Goal: Task Accomplishment & Management: Complete application form

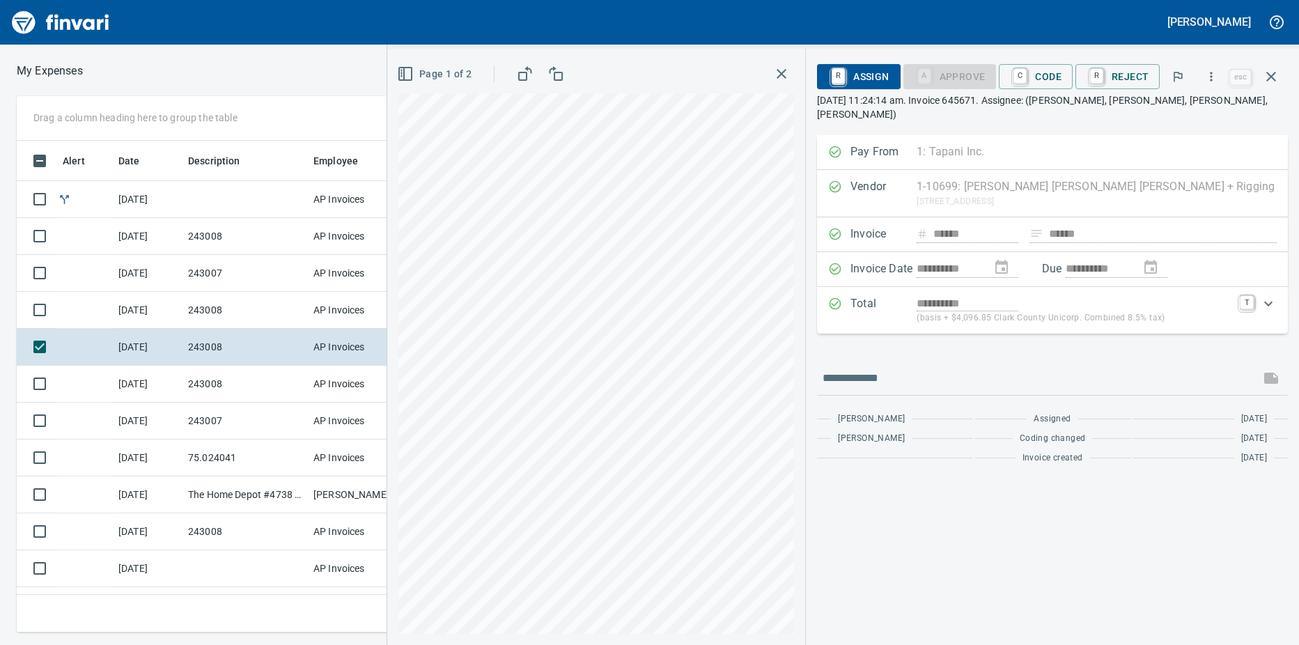
scroll to position [481, 897]
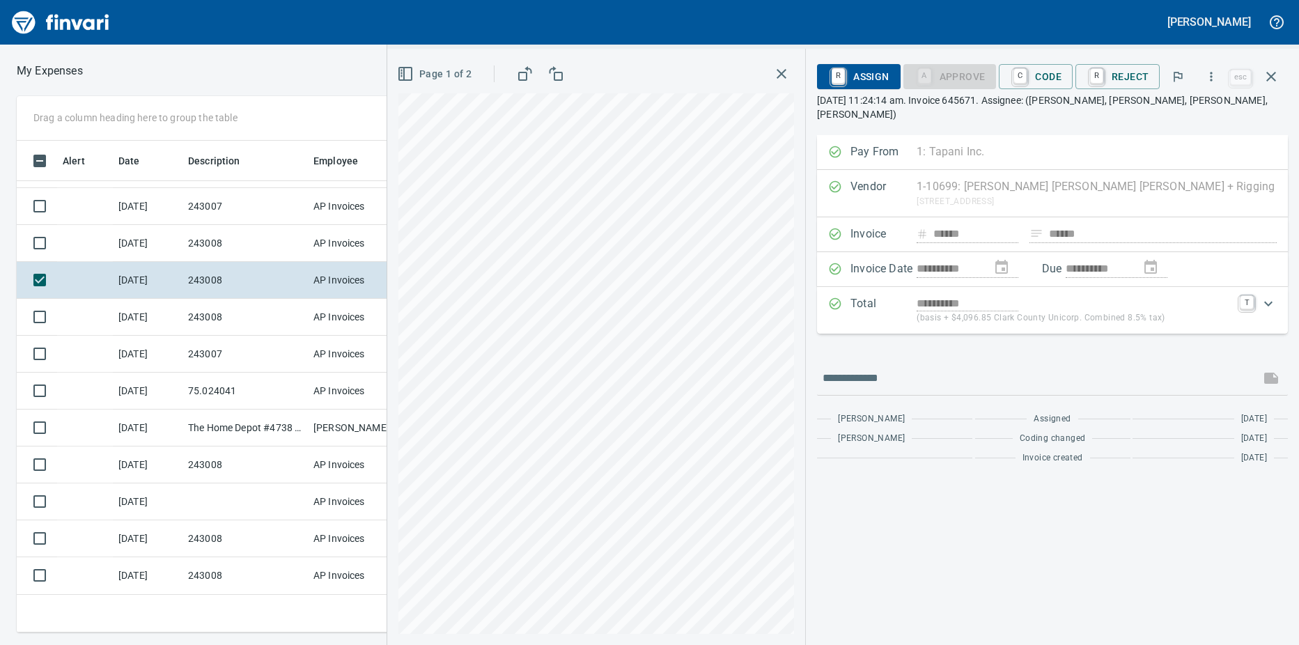
click at [214, 246] on td "243008" at bounding box center [245, 243] width 125 height 37
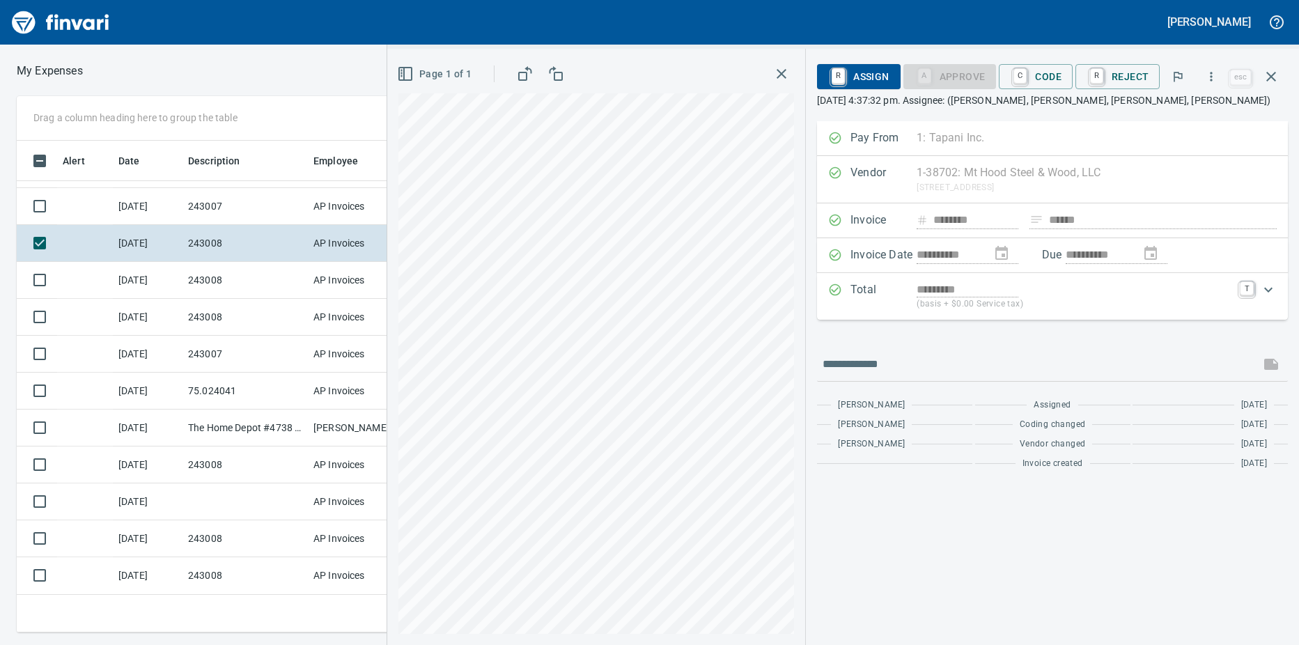
click at [1027, 72] on link "C" at bounding box center [1020, 75] width 13 height 15
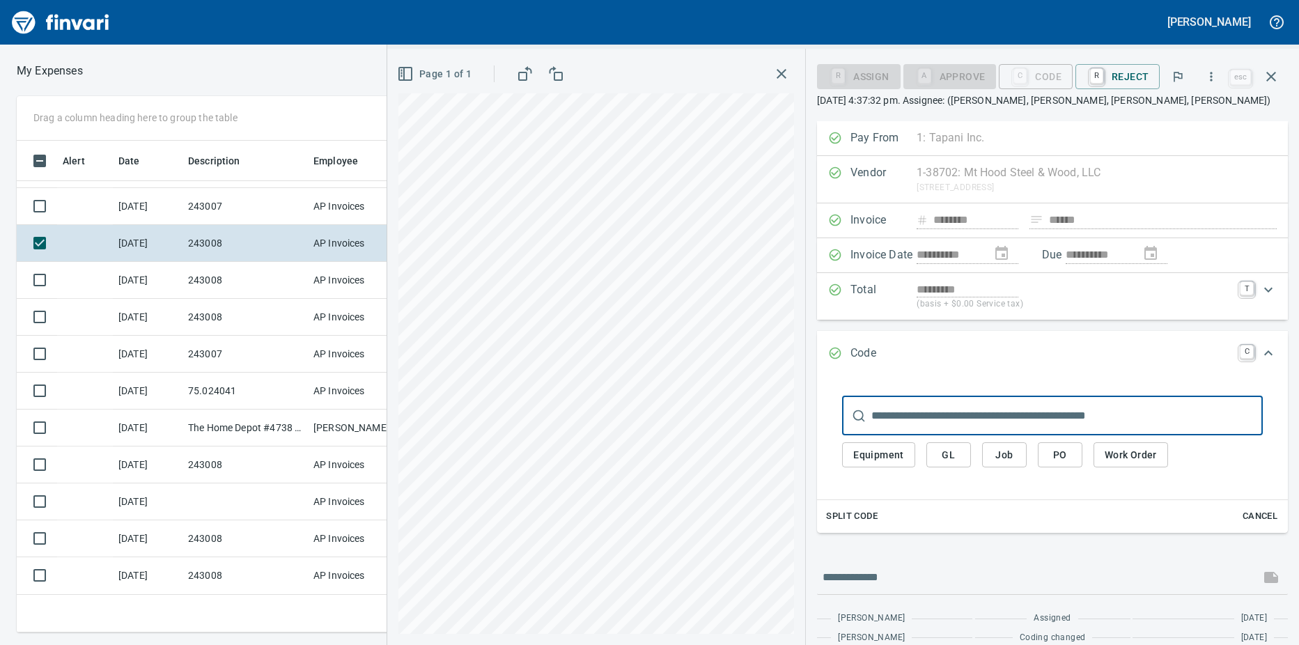
scroll to position [481, 897]
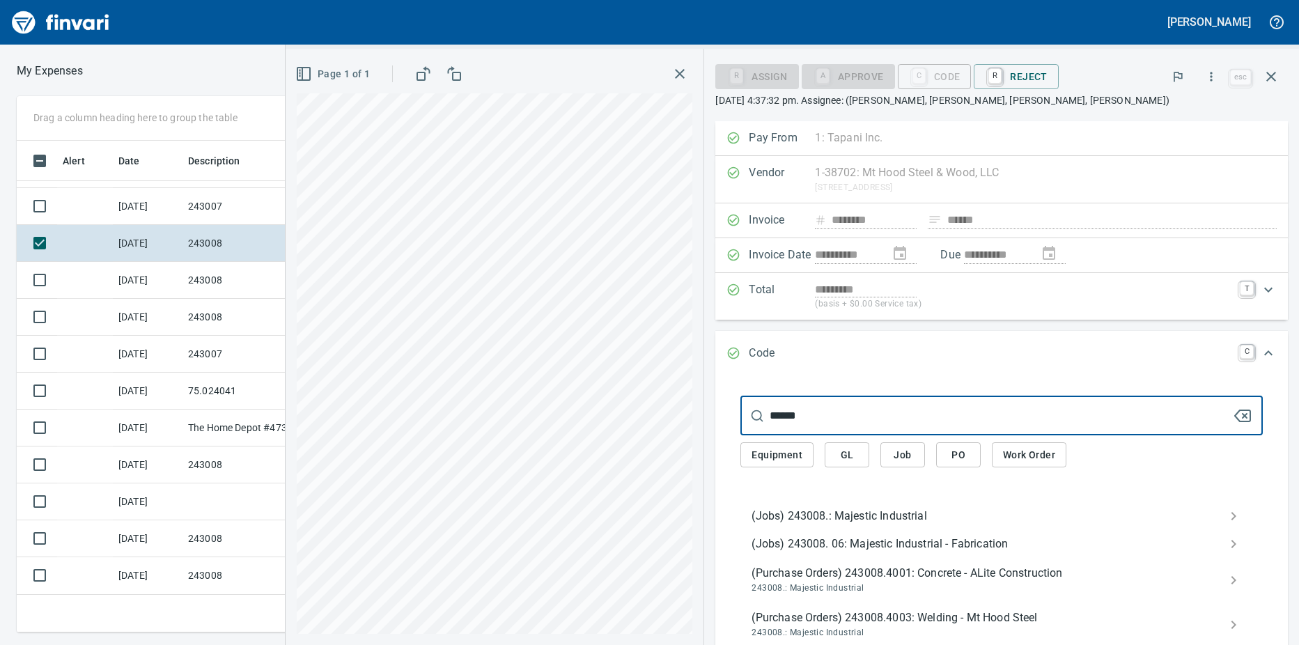
type input "******"
click at [862, 516] on span "(Jobs) 243008.: Majestic Industrial" at bounding box center [991, 516] width 478 height 17
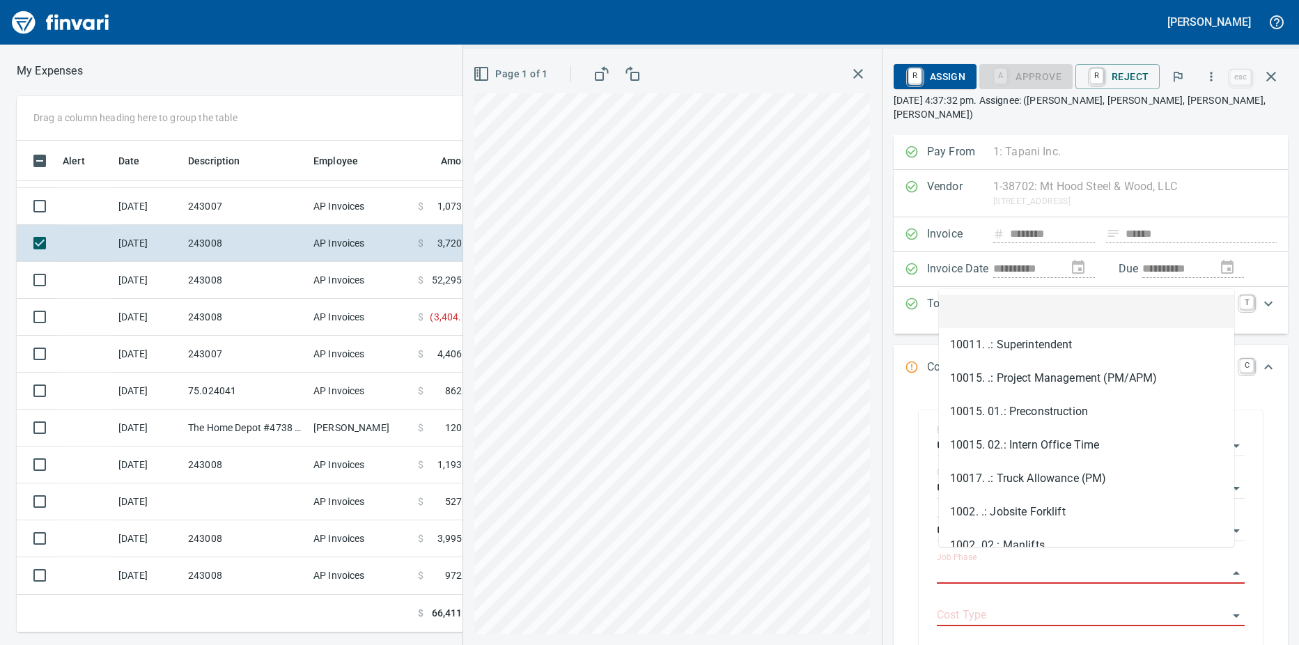
click at [998, 564] on input "Job Phase" at bounding box center [1082, 574] width 291 height 20
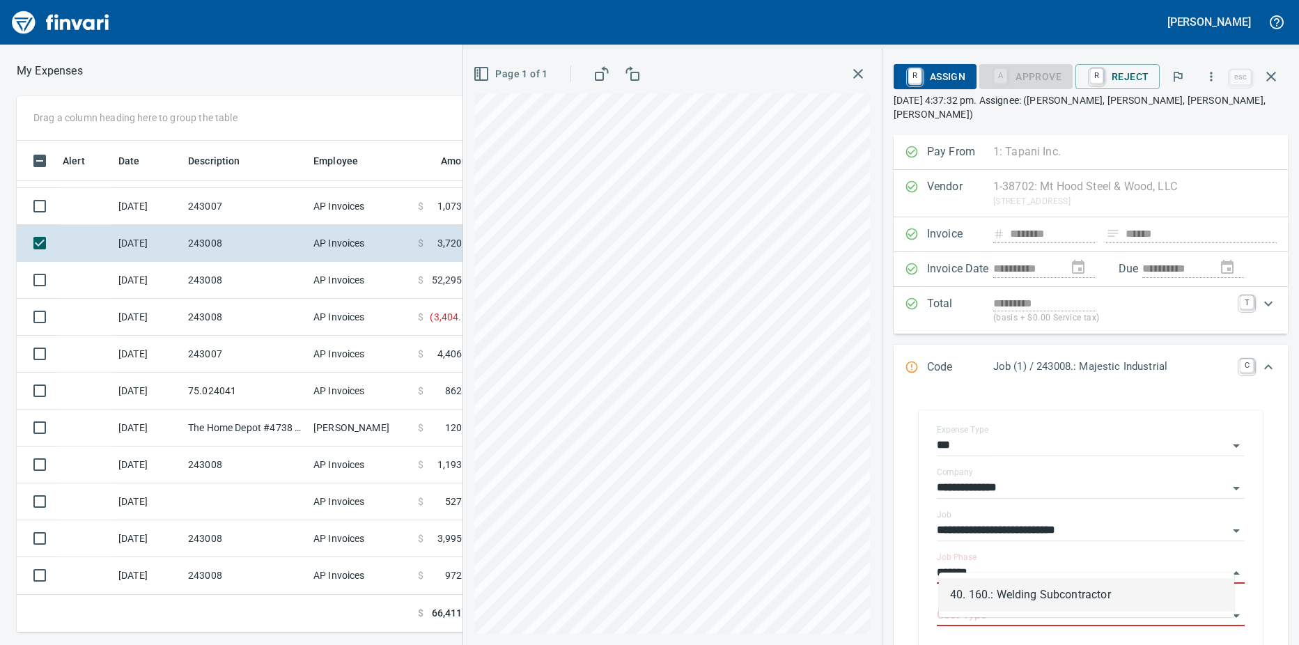
click at [1014, 589] on li "40. 160.: Welding Subcontractor" at bounding box center [1086, 594] width 295 height 33
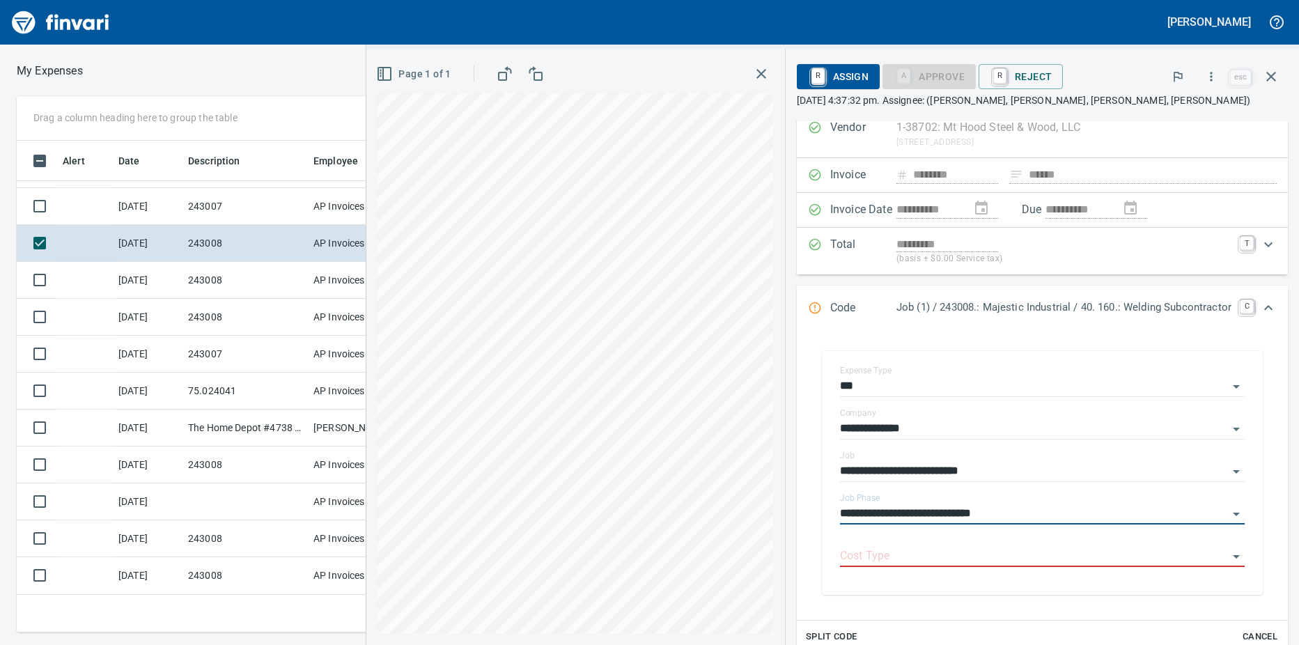
scroll to position [139, 0]
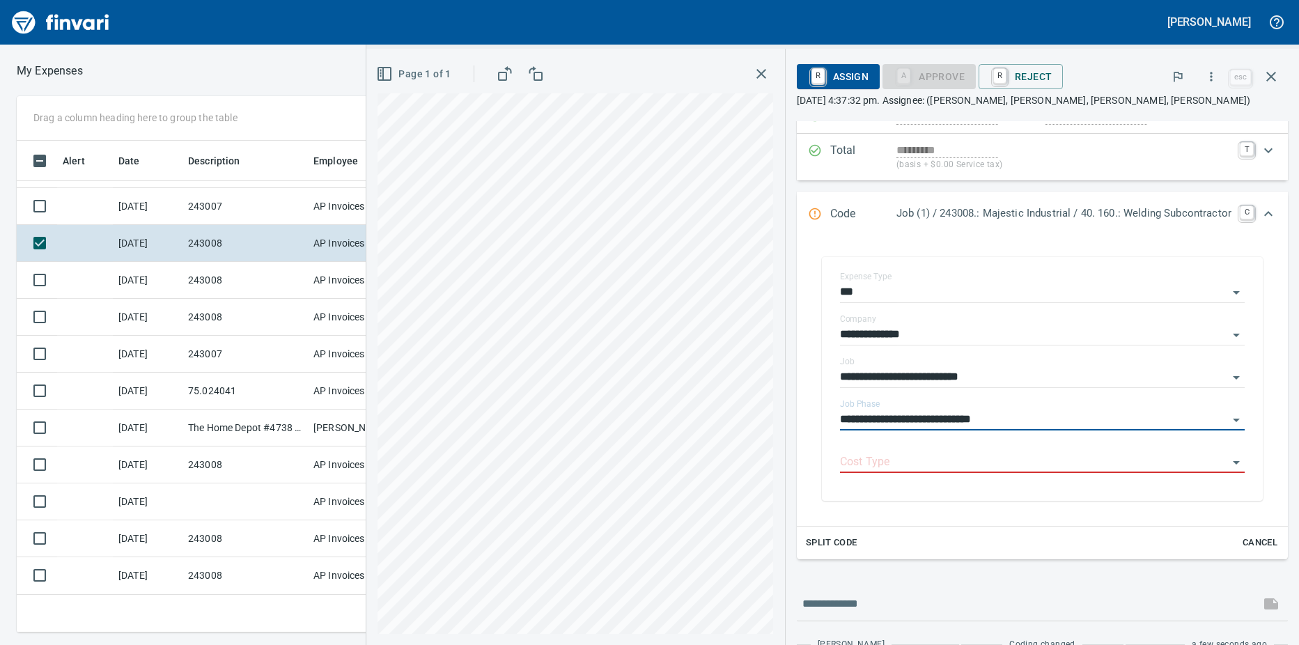
click at [1233, 463] on icon "Open" at bounding box center [1236, 462] width 7 height 3
type input "**********"
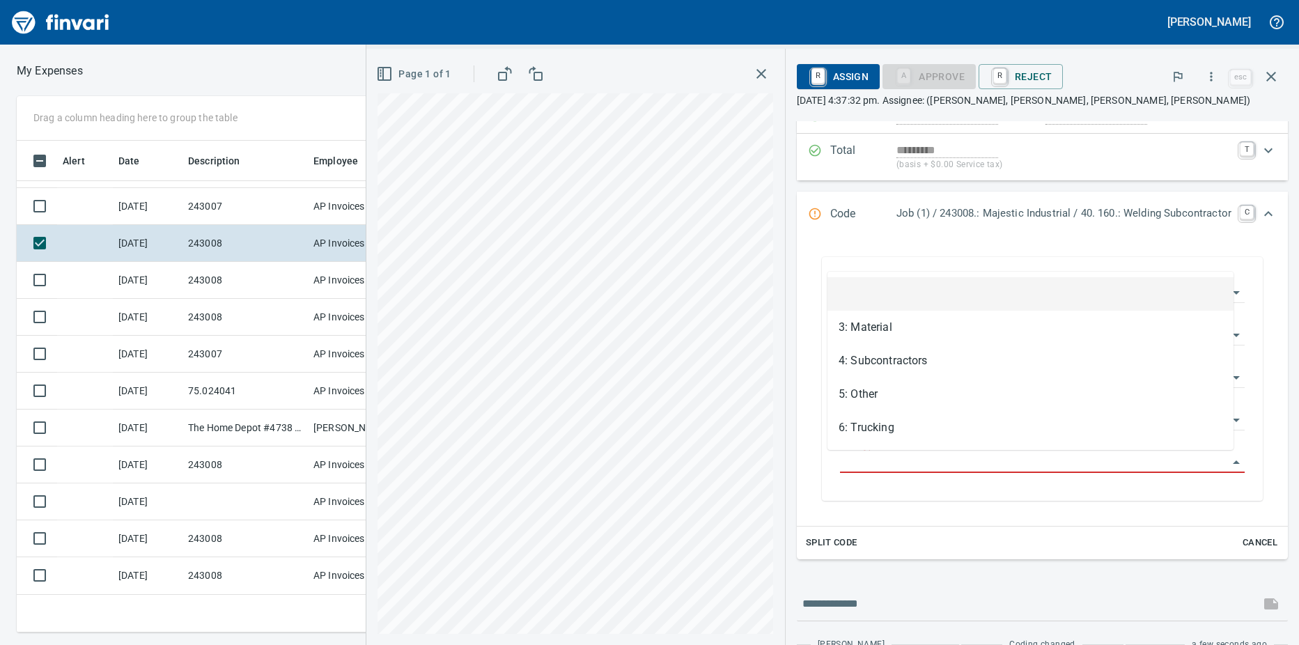
scroll to position [481, 897]
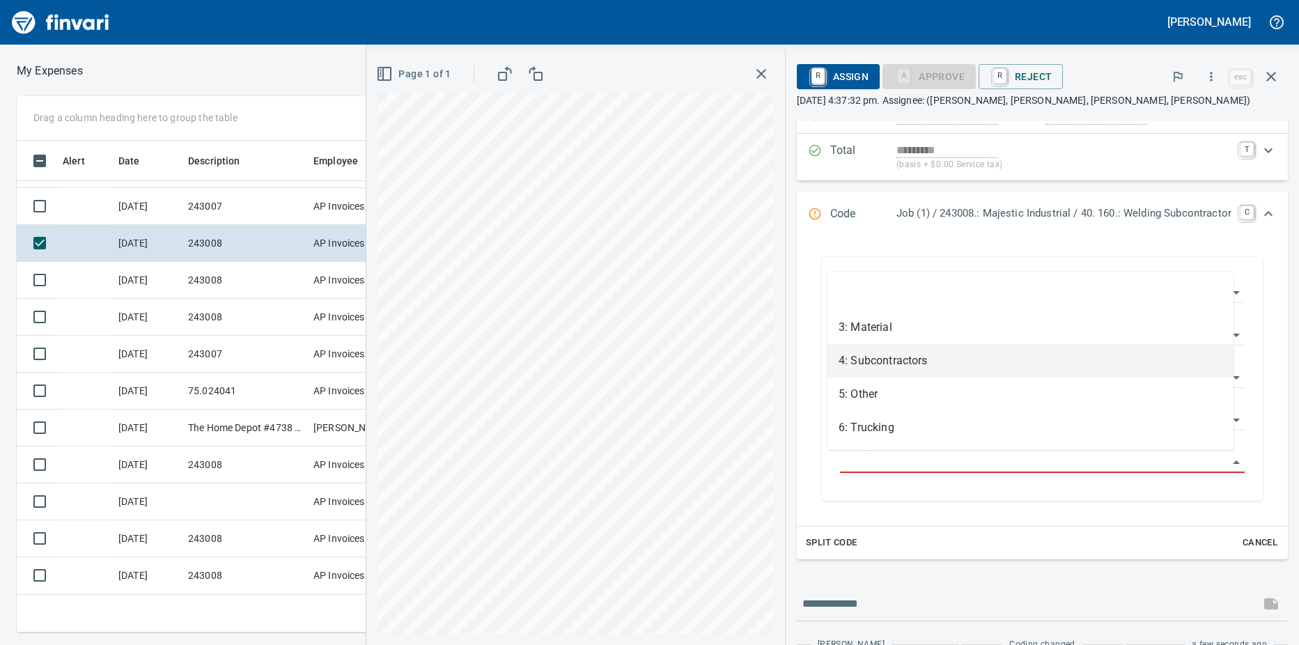
click at [885, 364] on li "4: Subcontractors" at bounding box center [1031, 360] width 406 height 33
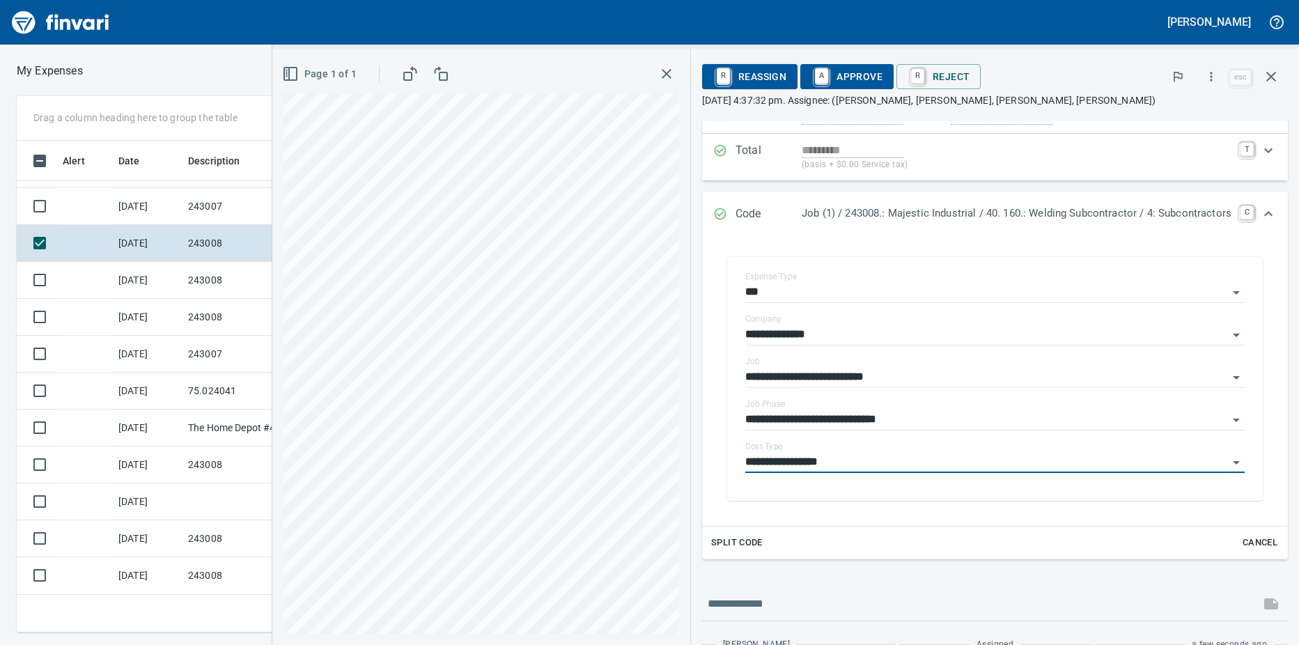
type input "**********"
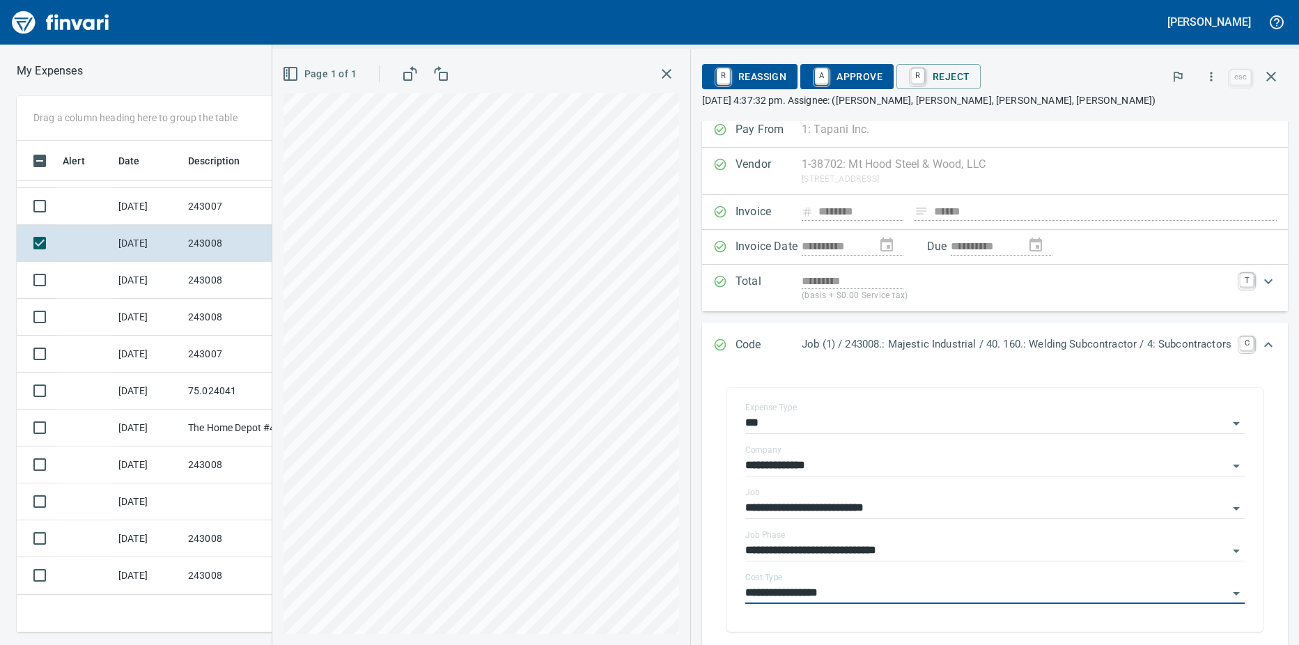
scroll to position [0, 0]
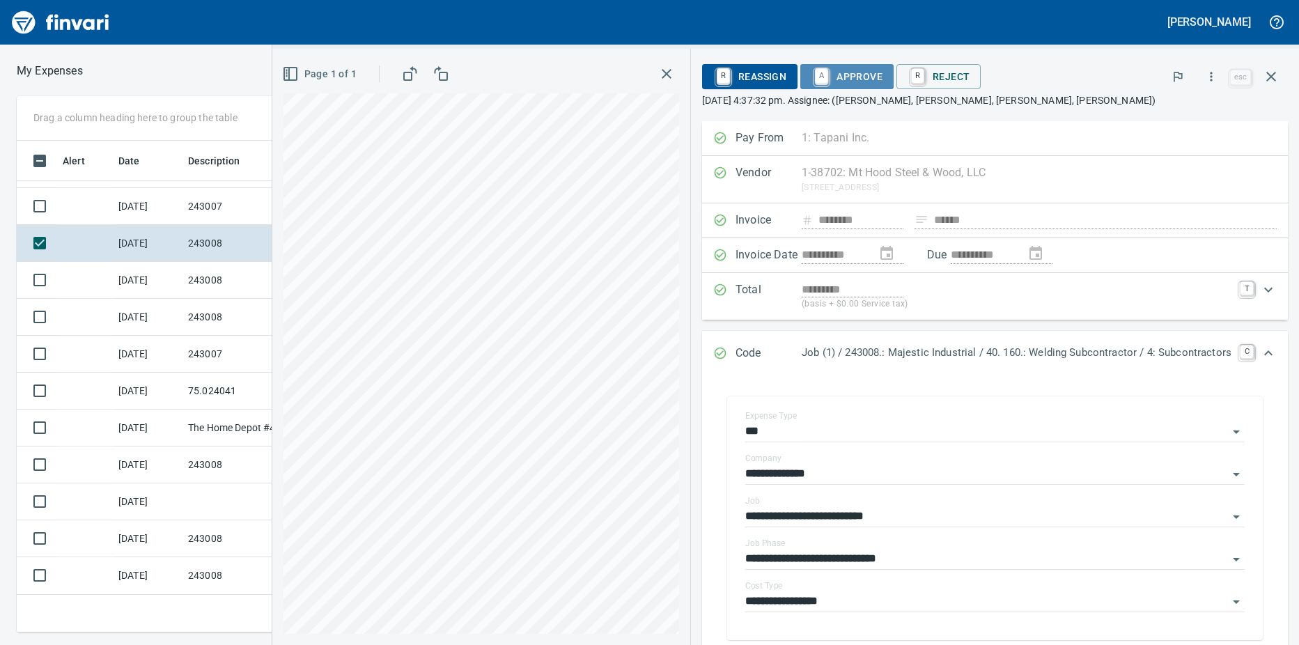
click at [817, 80] on link "A" at bounding box center [821, 75] width 13 height 15
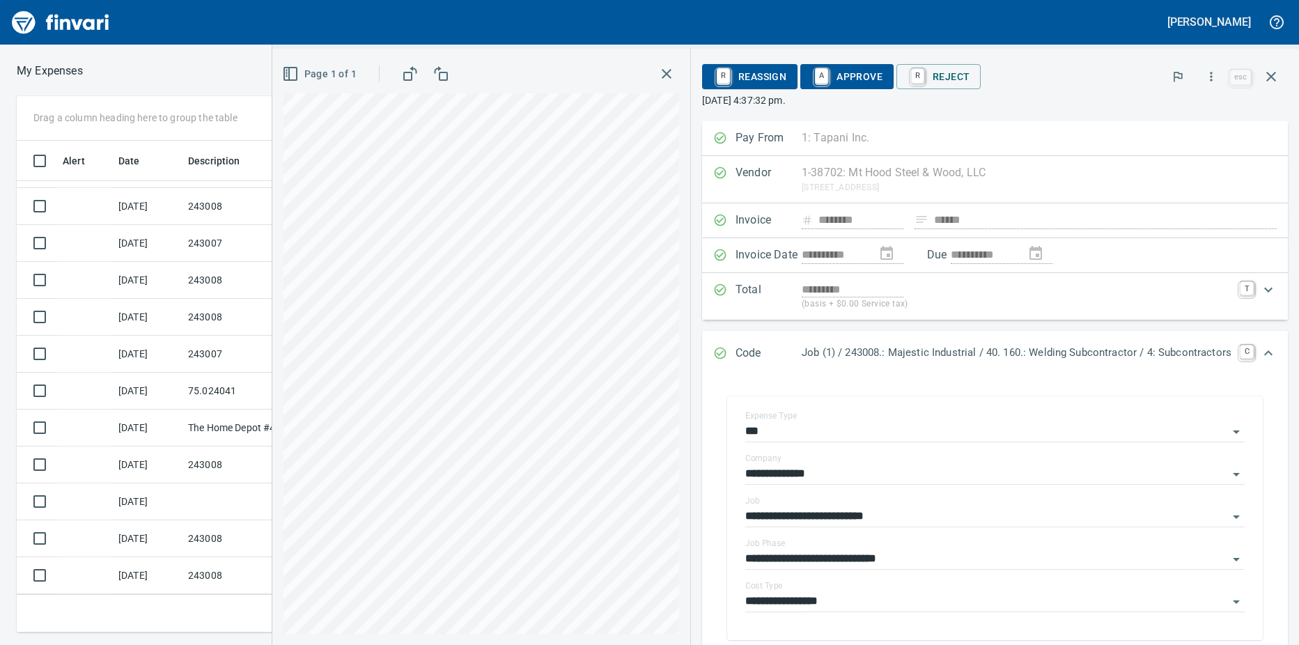
scroll to position [29, 0]
click at [180, 278] on td "[DATE]" at bounding box center [148, 281] width 70 height 37
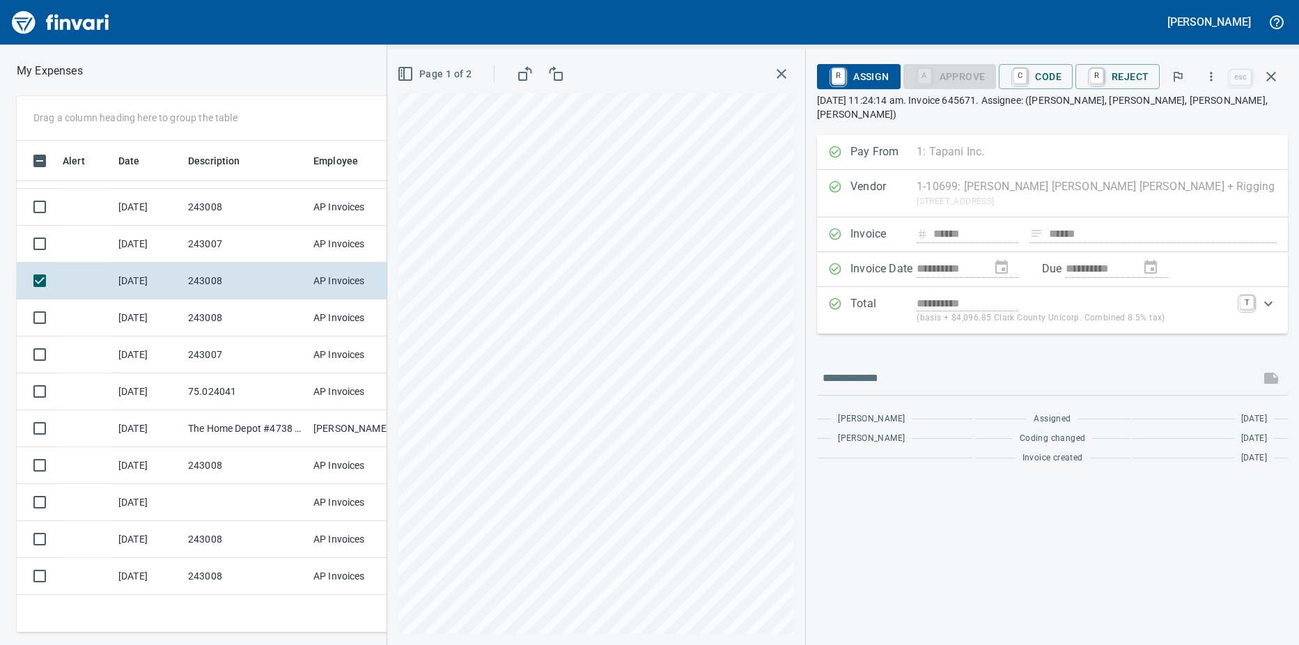
click at [171, 251] on td "[DATE]" at bounding box center [148, 244] width 70 height 37
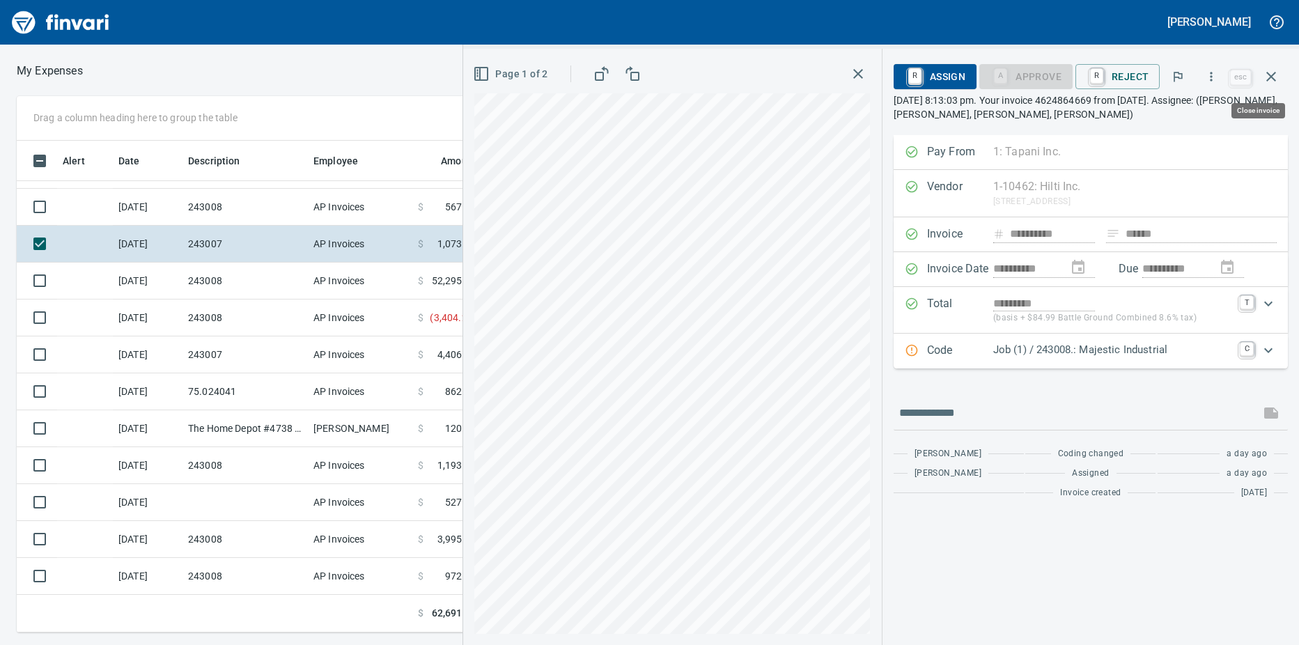
scroll to position [481, 897]
click at [1213, 76] on icon "button" at bounding box center [1212, 76] width 2 height 9
click at [1174, 114] on span "Download" at bounding box center [1209, 117] width 134 height 17
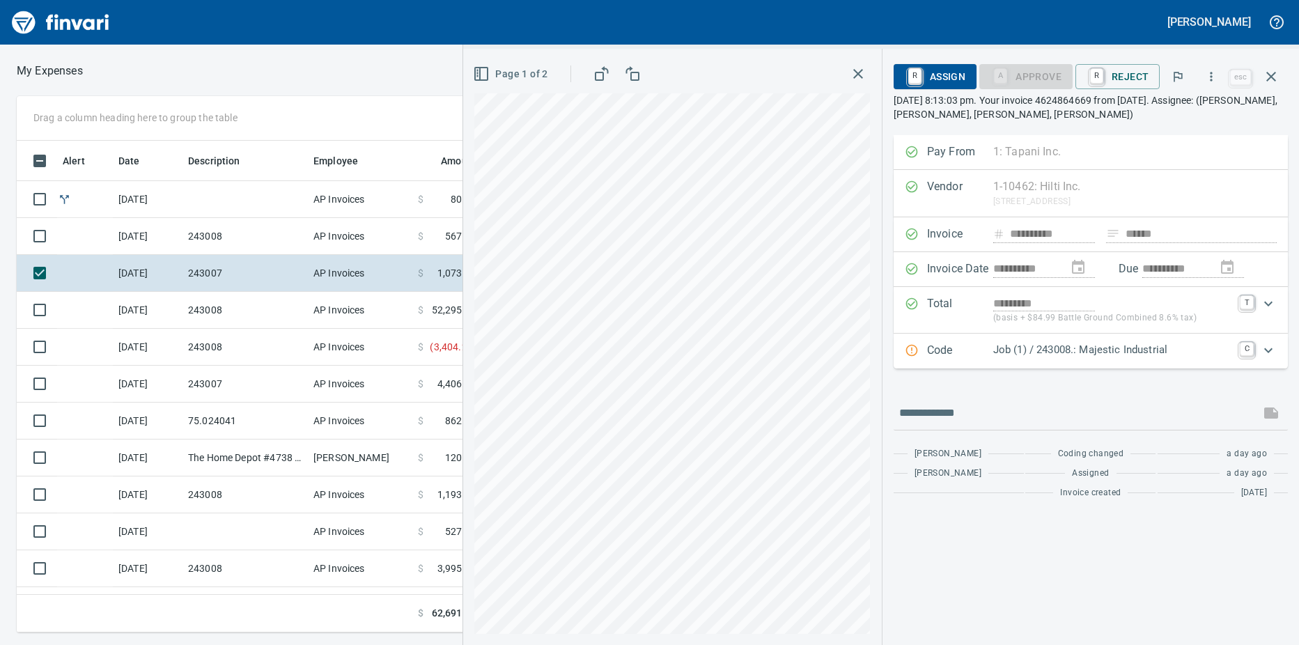
click at [222, 240] on td "243008" at bounding box center [245, 236] width 125 height 37
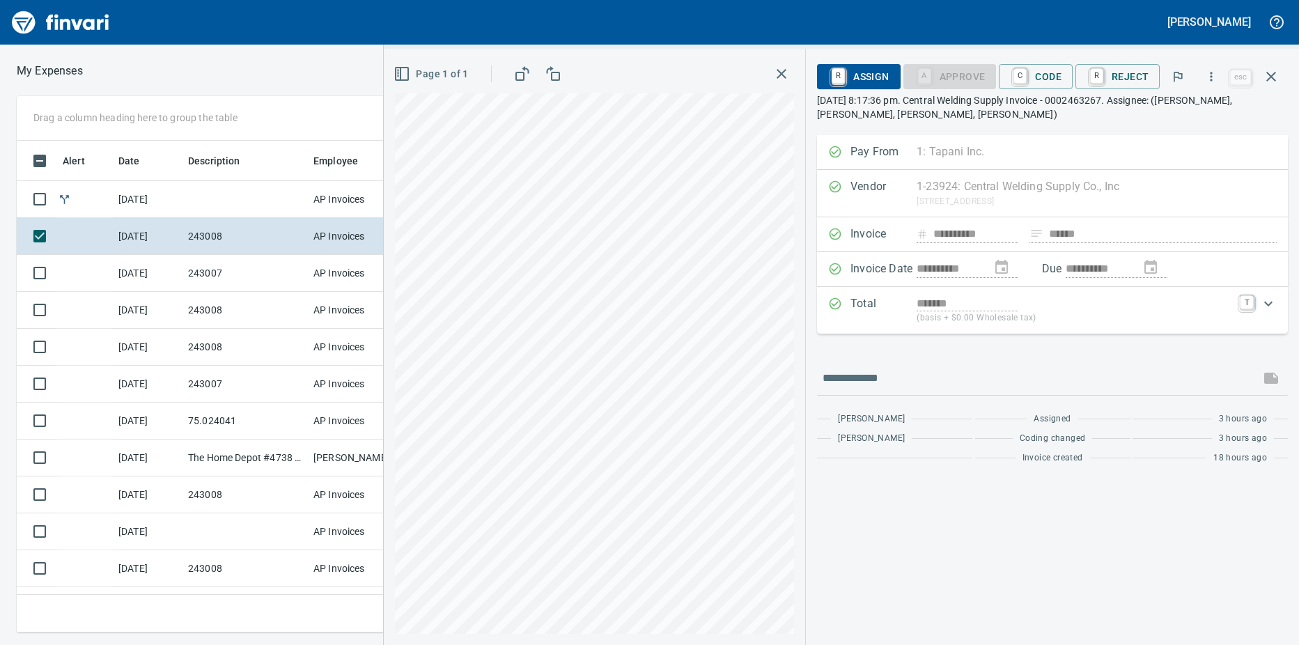
click at [205, 196] on td at bounding box center [245, 199] width 125 height 37
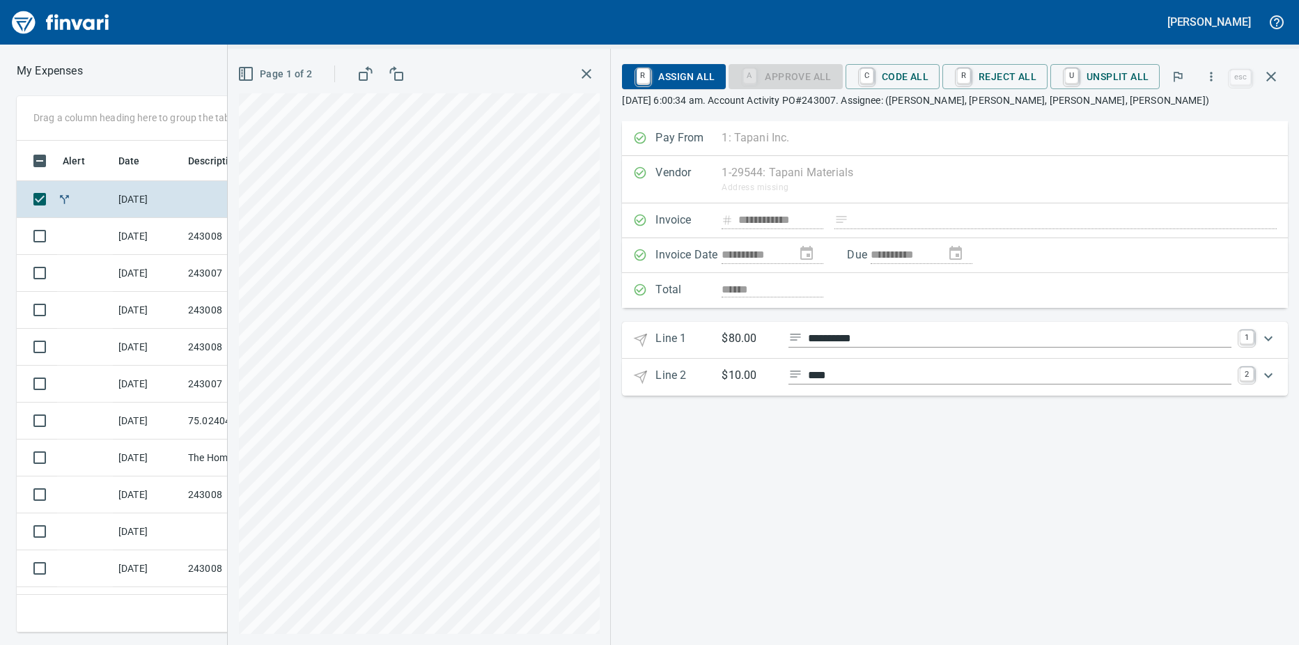
click at [86, 242] on td at bounding box center [85, 236] width 56 height 37
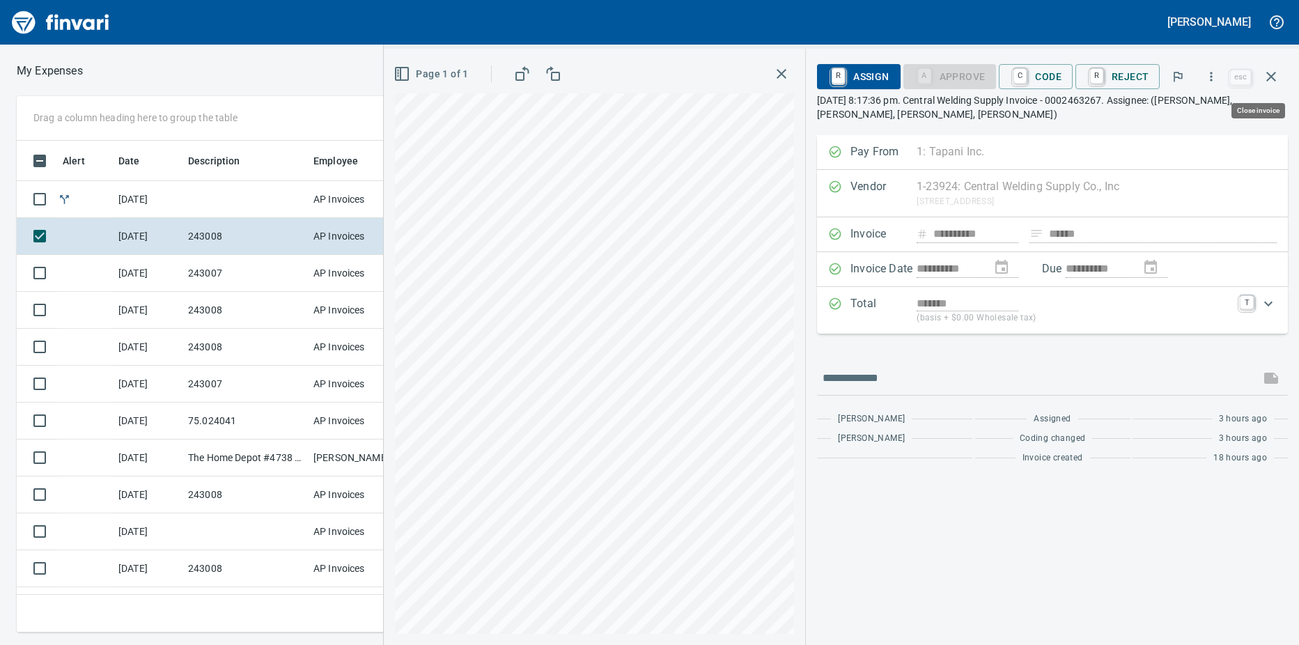
click at [1270, 79] on icon "button" at bounding box center [1271, 76] width 17 height 17
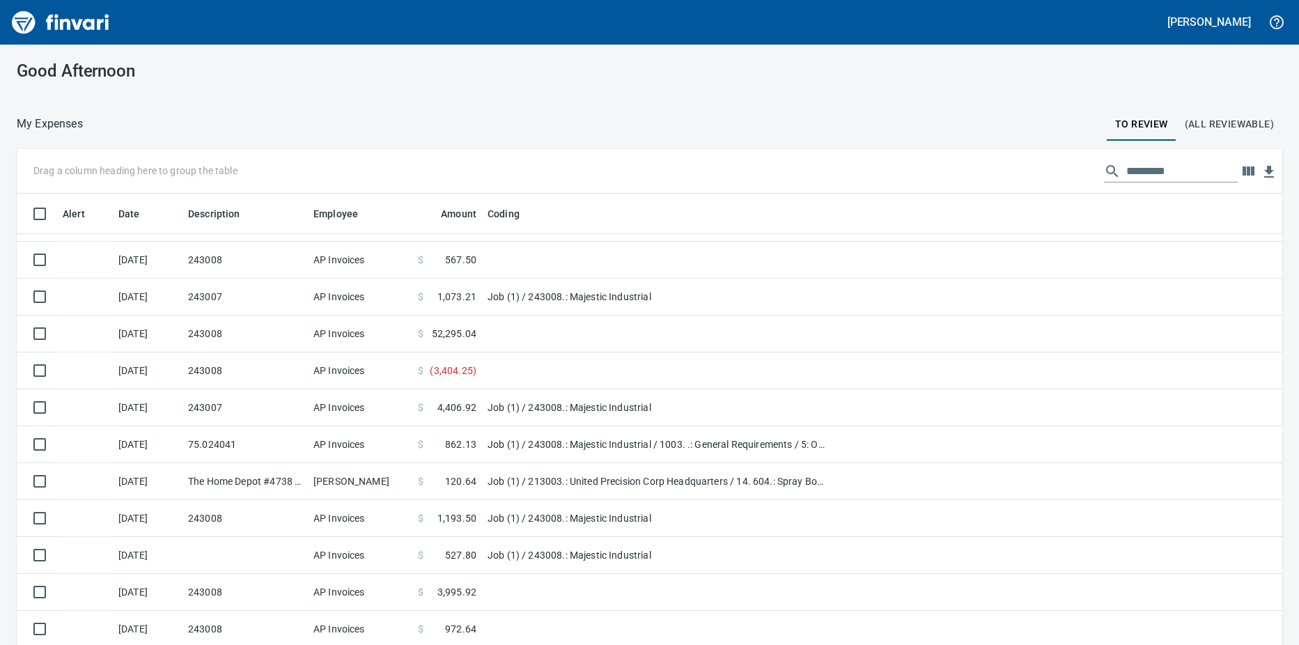
scroll to position [40, 0]
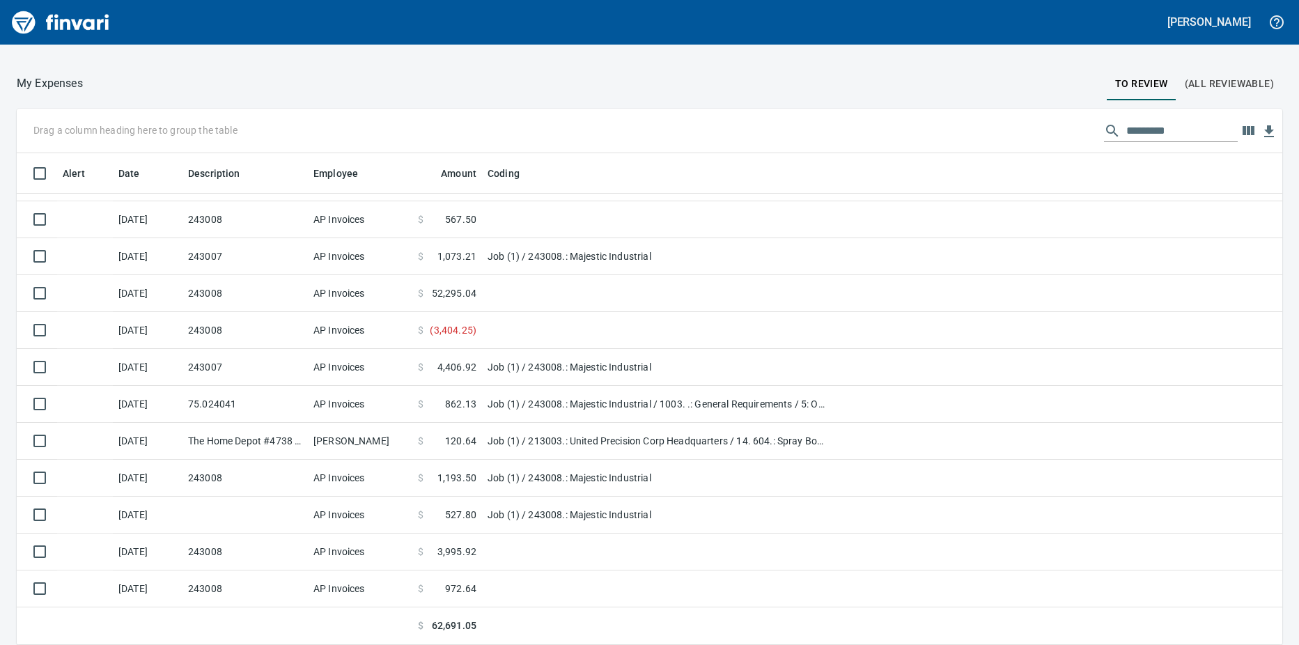
click at [272, 590] on td "243008" at bounding box center [245, 589] width 125 height 37
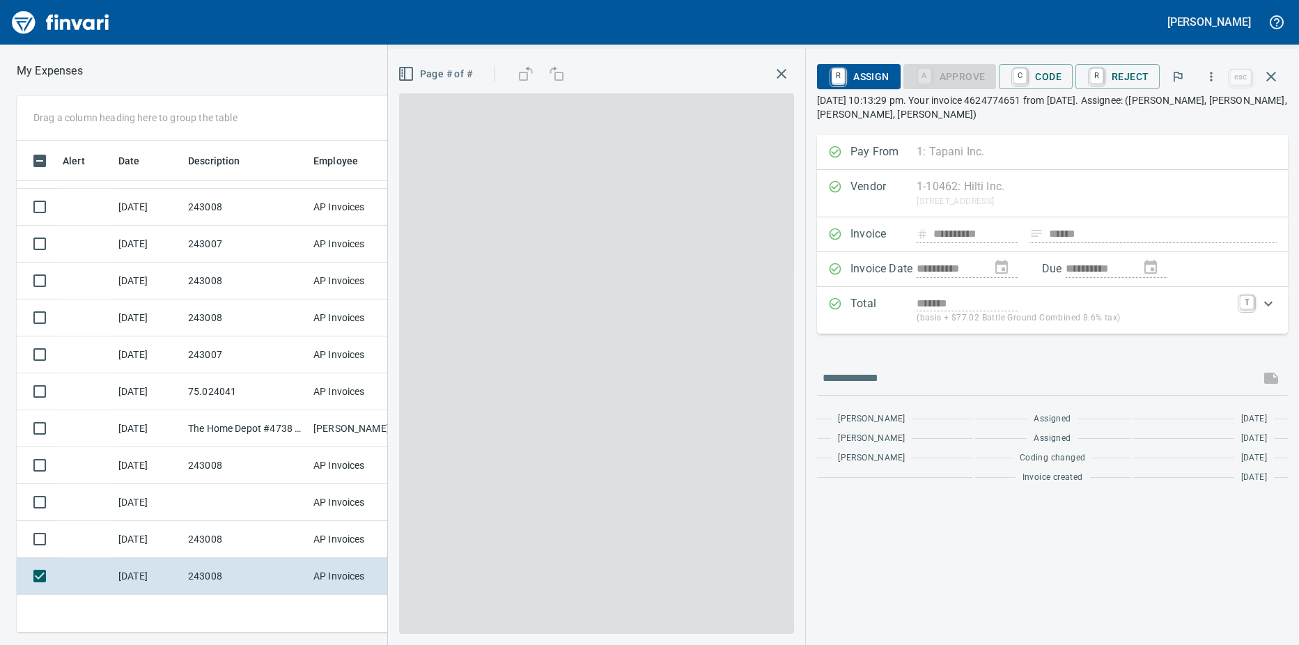
scroll to position [481, 897]
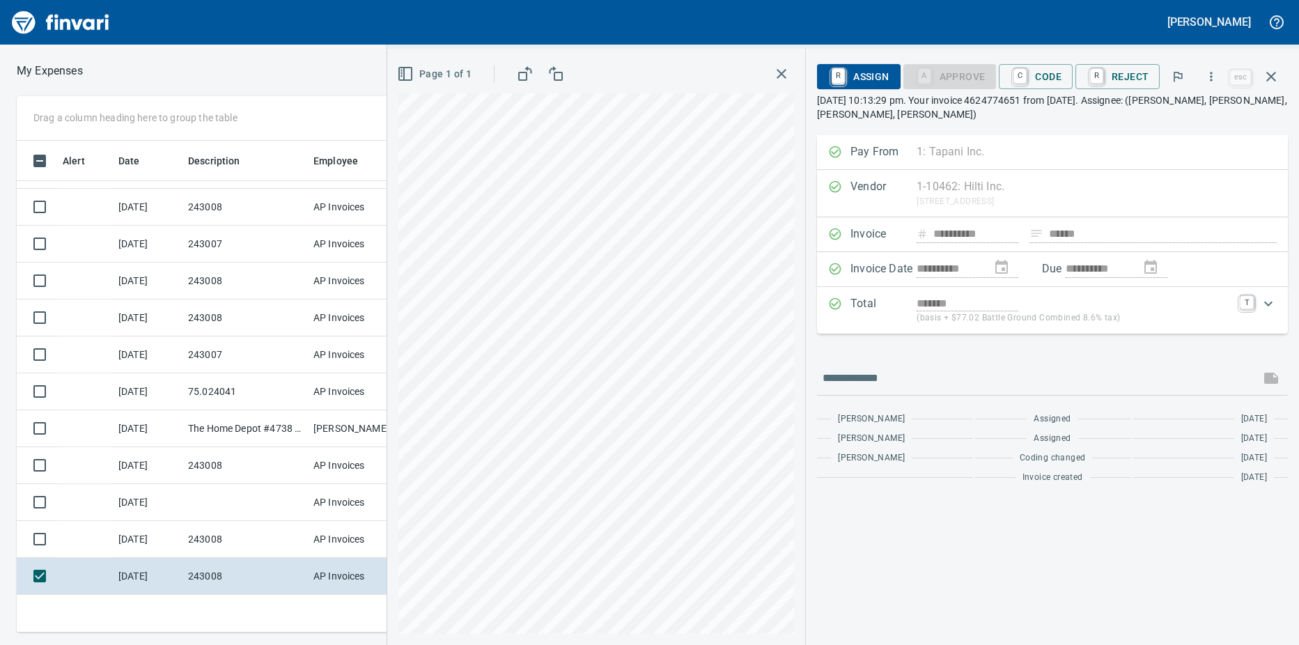
click at [272, 545] on td "243008" at bounding box center [245, 539] width 125 height 37
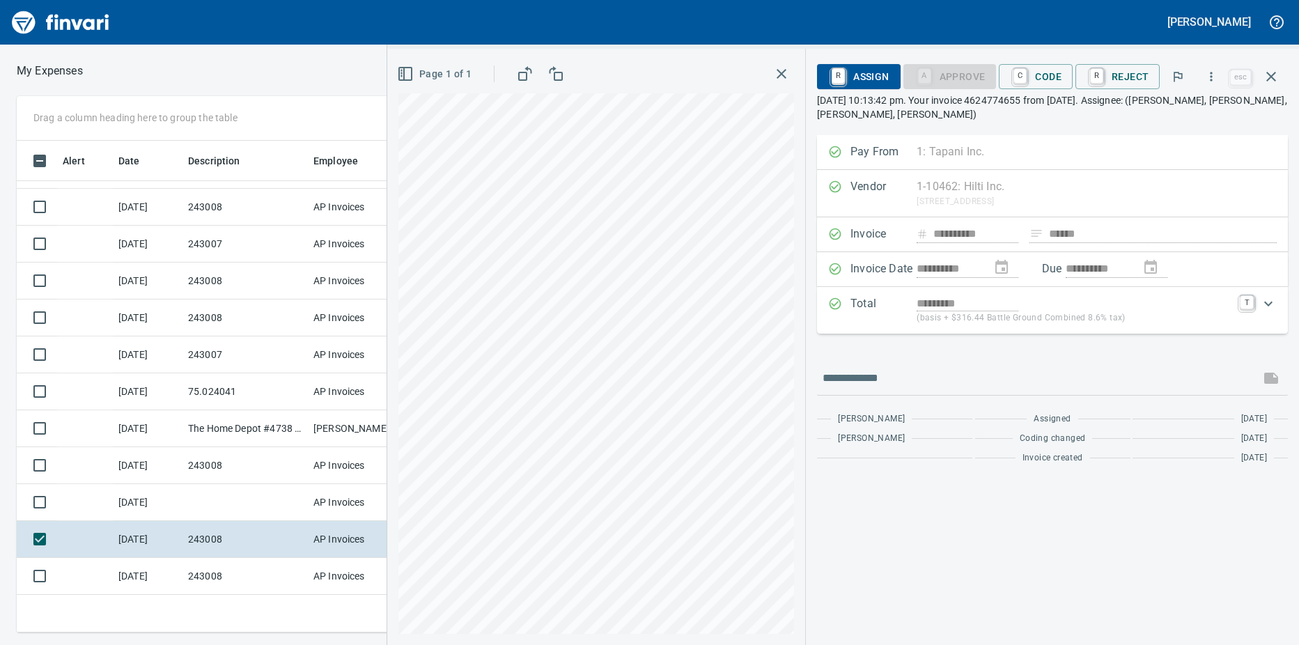
click at [1100, 236] on div "**********" at bounding box center [1052, 234] width 471 height 35
click at [1102, 234] on div "**********" at bounding box center [1052, 234] width 471 height 35
click at [182, 510] on td "[DATE]" at bounding box center [148, 502] width 70 height 37
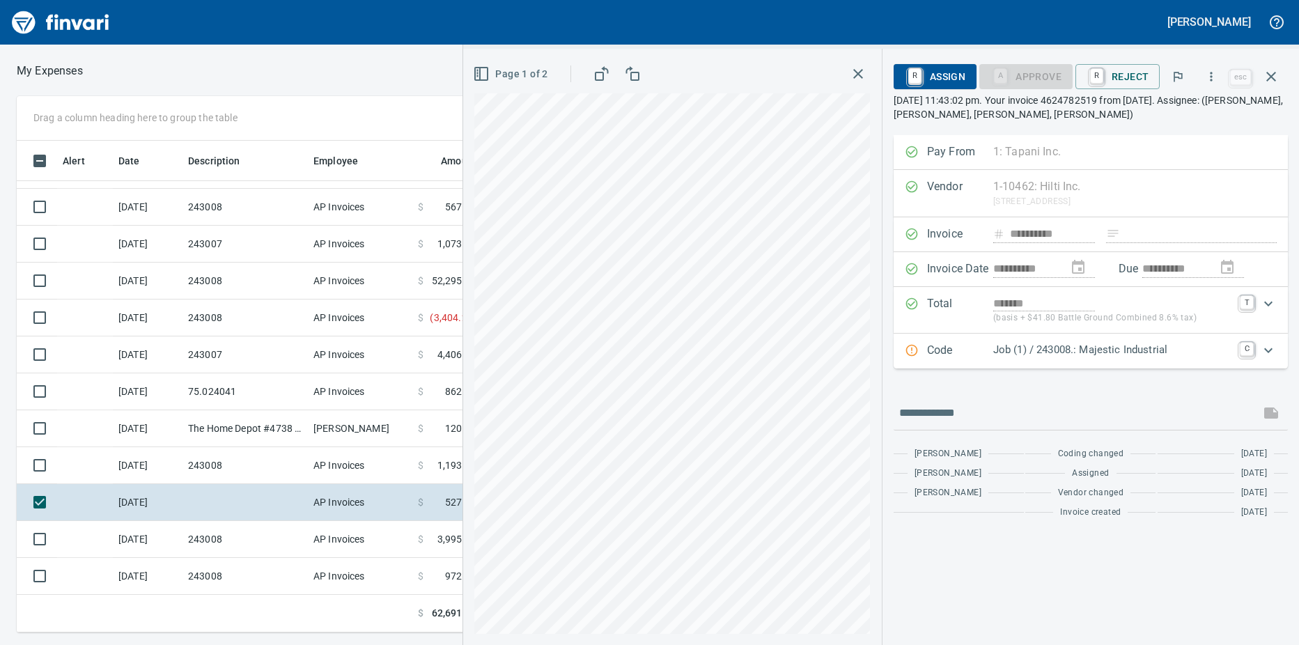
click at [223, 462] on td "243008" at bounding box center [245, 465] width 125 height 37
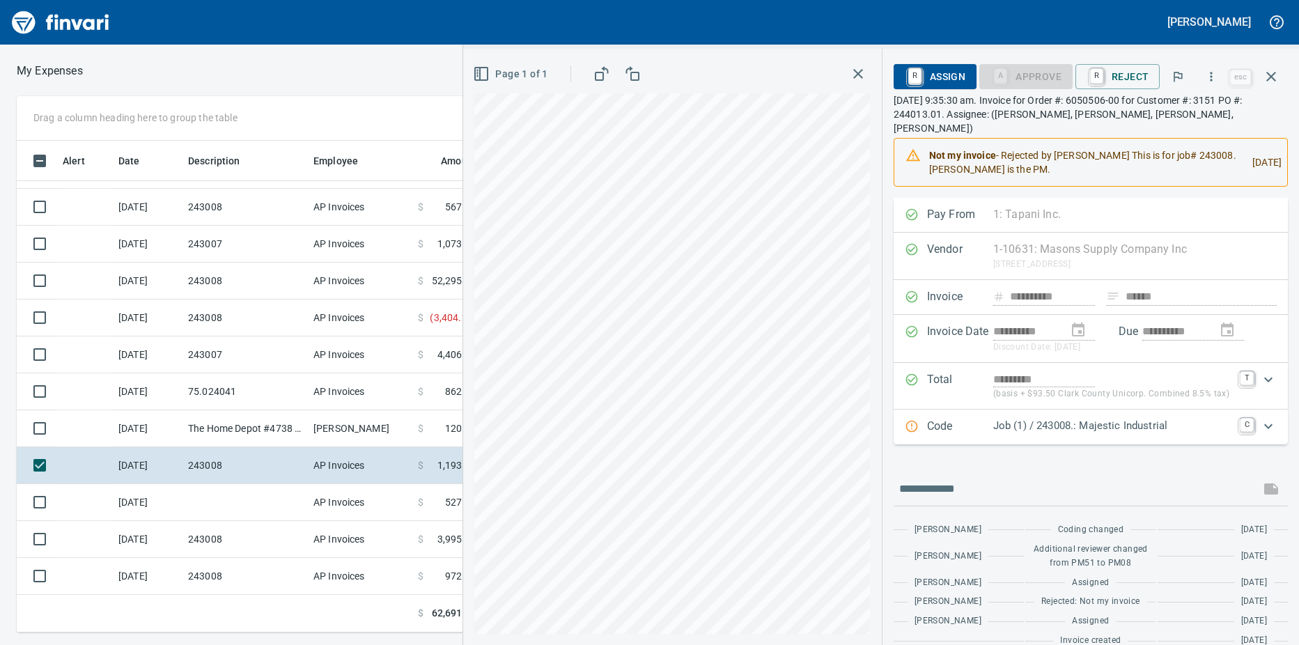
click at [240, 430] on td "The Home Depot #4738 [GEOGRAPHIC_DATA] [GEOGRAPHIC_DATA]" at bounding box center [245, 428] width 125 height 37
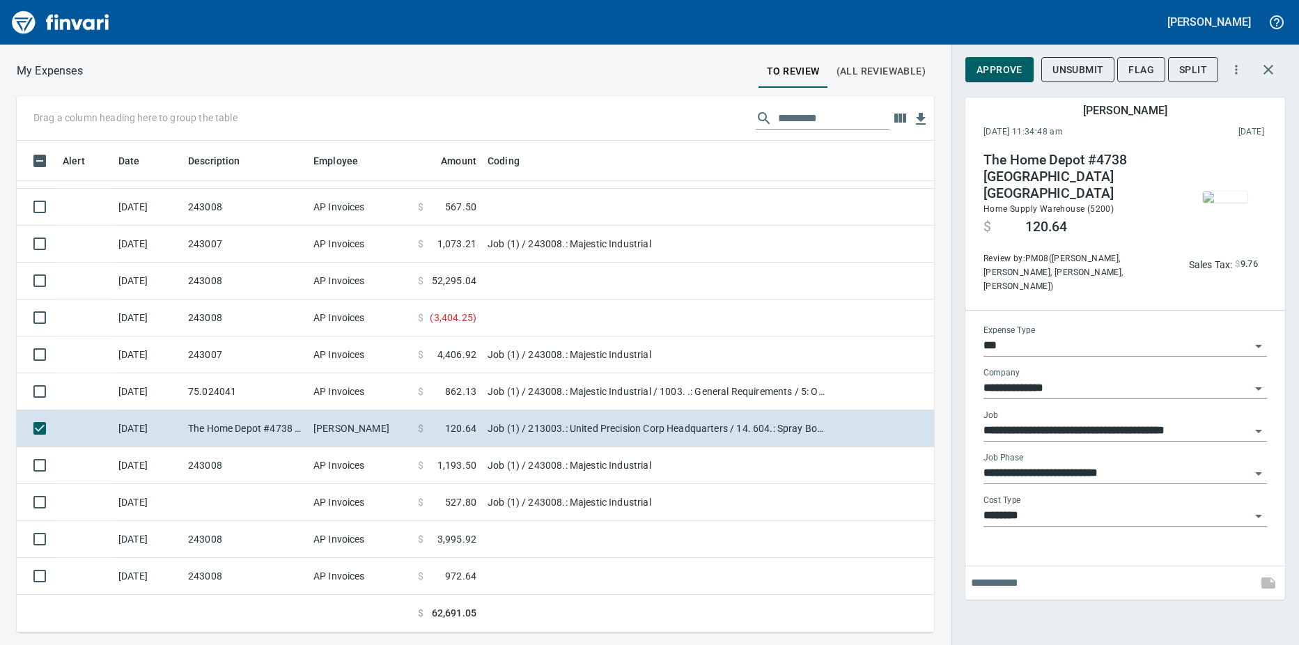
click at [257, 392] on td "75.024041" at bounding box center [245, 391] width 125 height 37
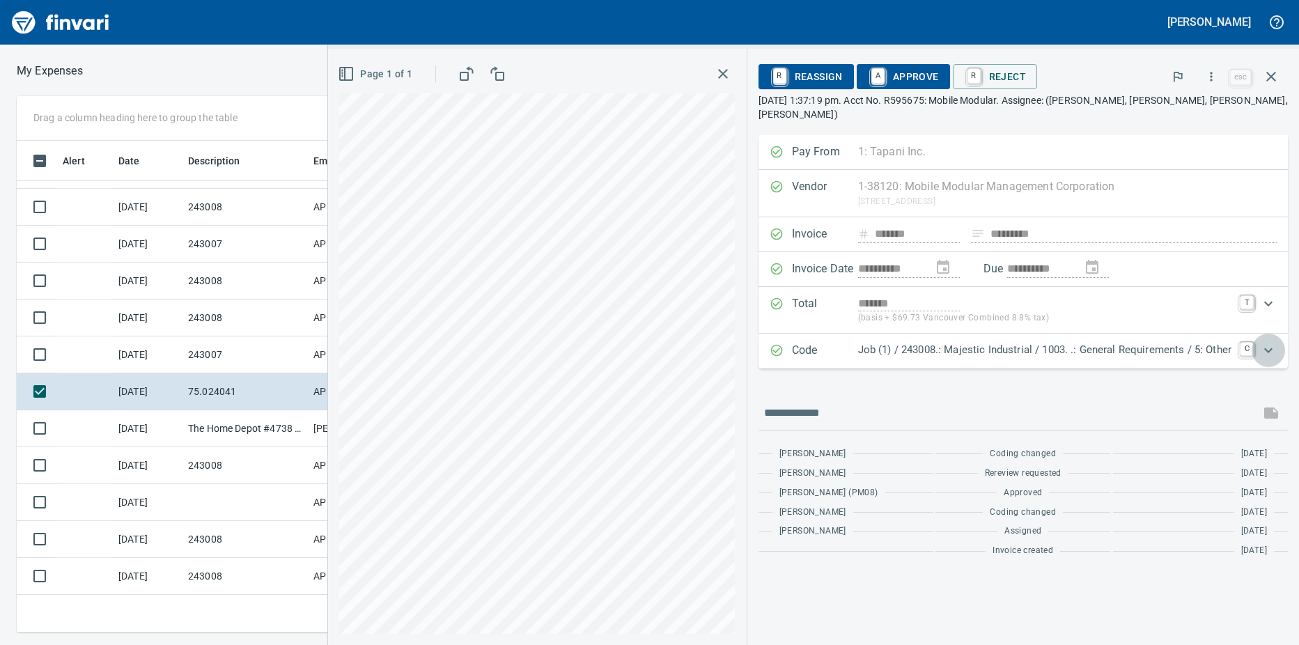
click at [1267, 342] on icon "Expand" at bounding box center [1268, 350] width 17 height 17
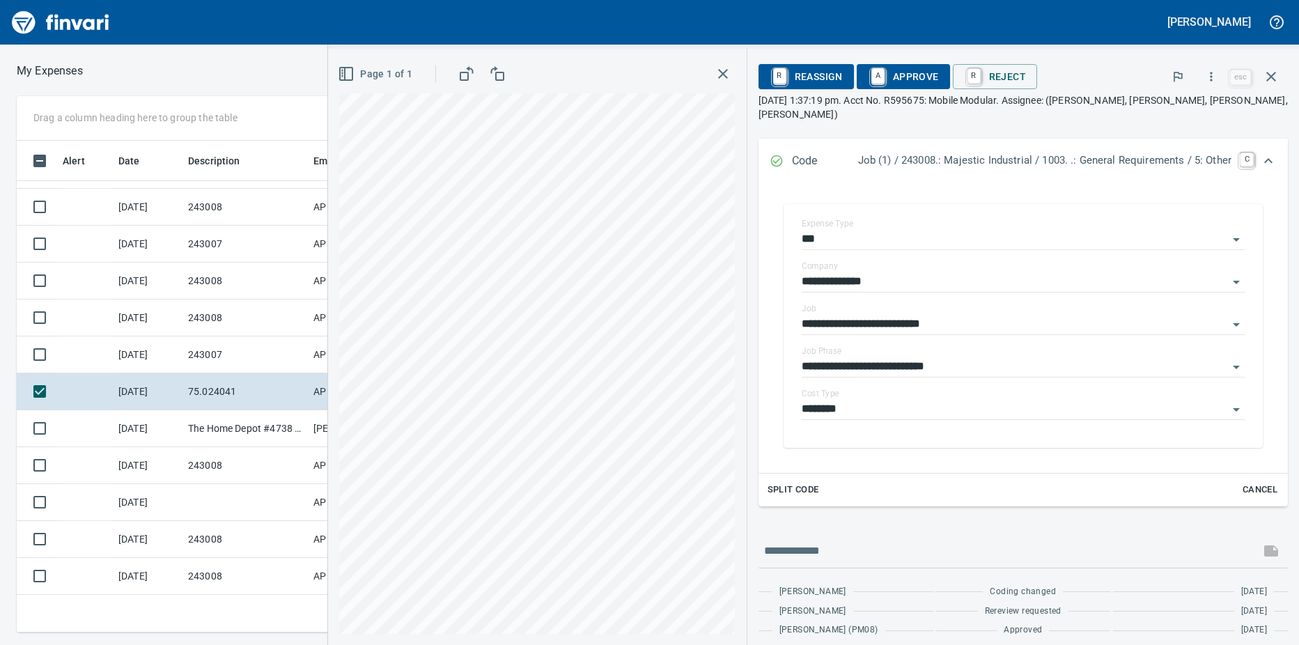
scroll to position [209, 0]
click at [1233, 405] on icon "Open" at bounding box center [1236, 406] width 7 height 3
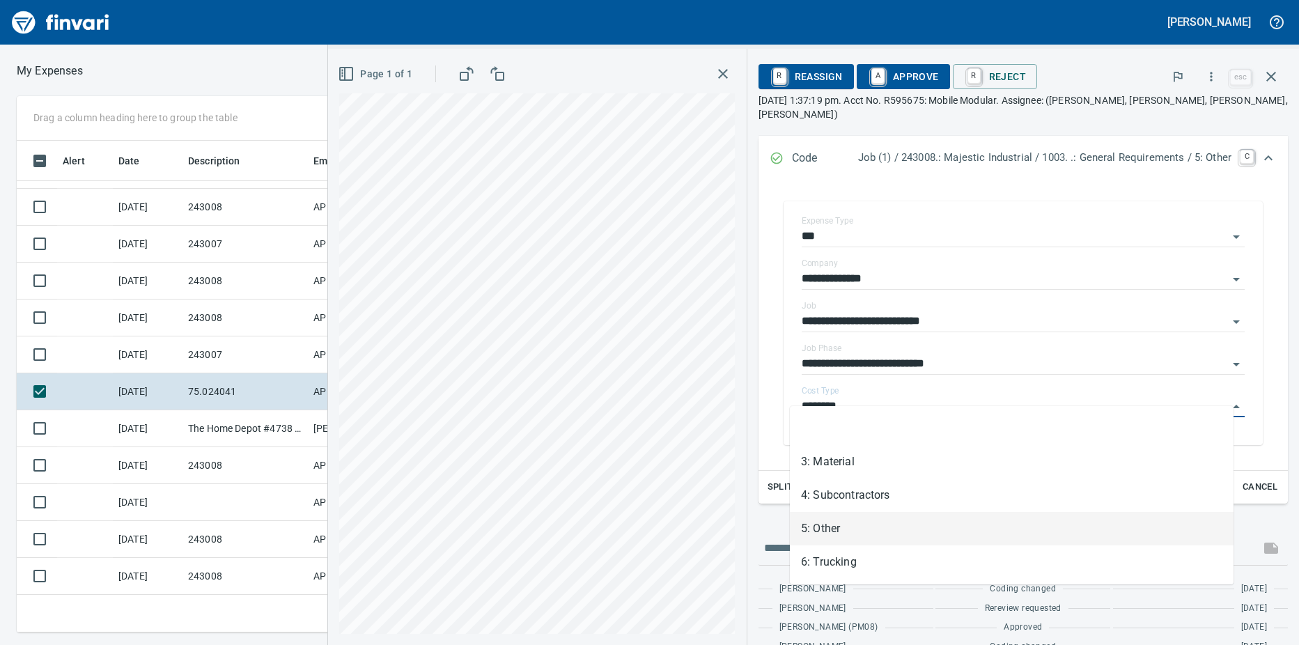
click at [890, 532] on li "5: Other" at bounding box center [1012, 528] width 444 height 33
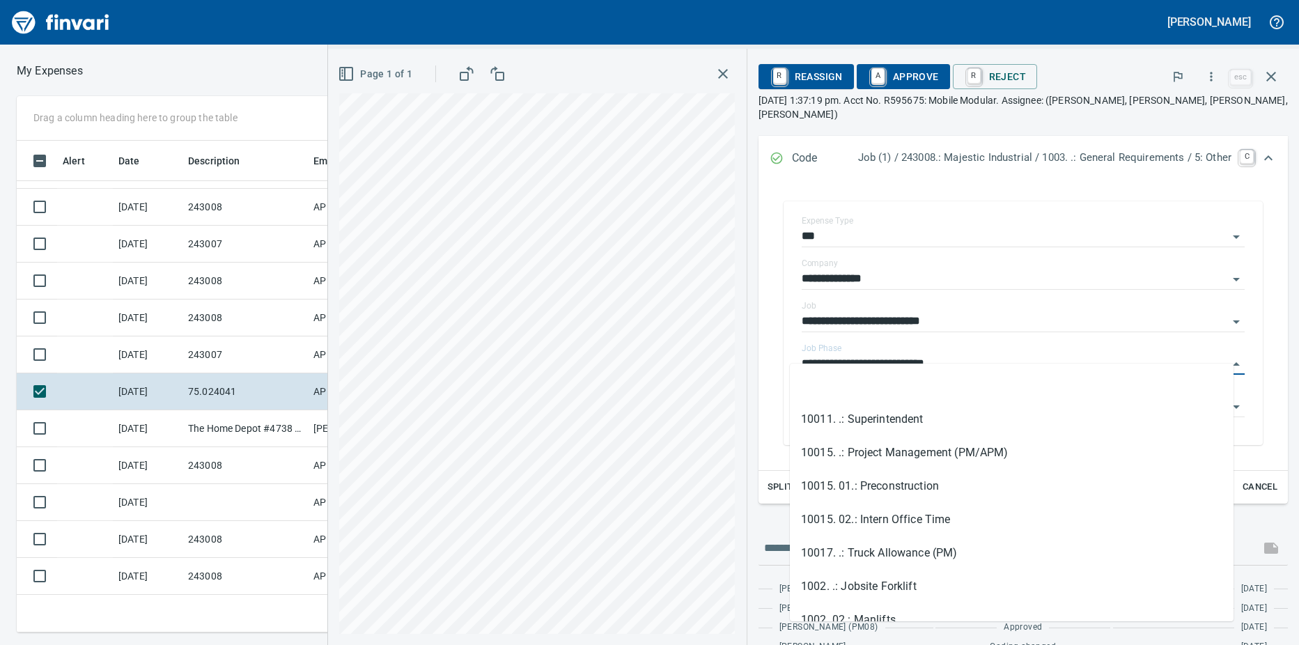
click at [1200, 355] on input "**********" at bounding box center [1015, 365] width 426 height 20
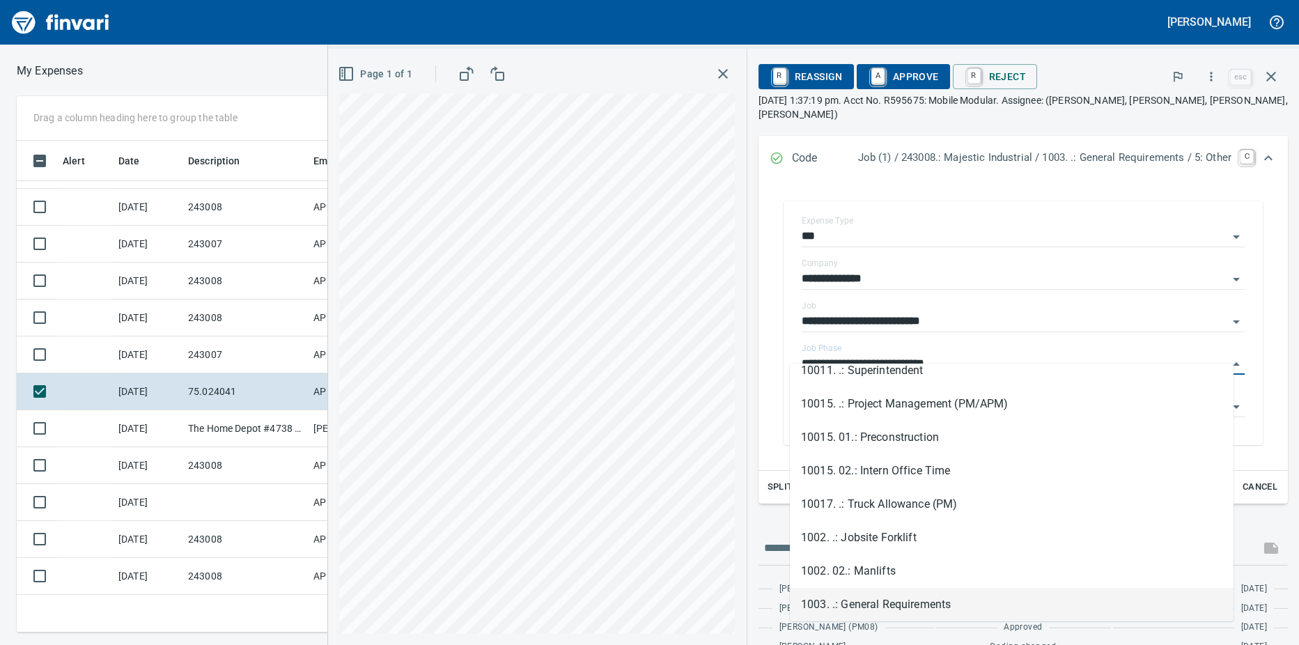
click at [1214, 355] on input "**********" at bounding box center [1015, 365] width 426 height 20
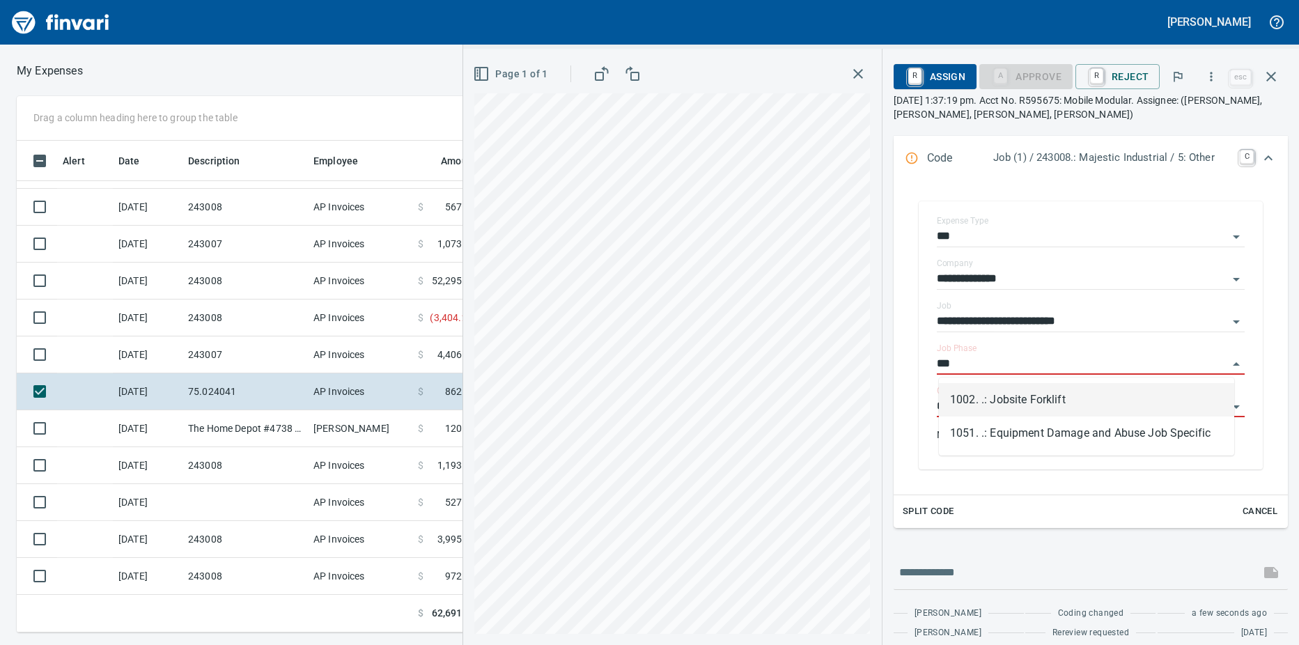
scroll to position [481, 897]
type input "*"
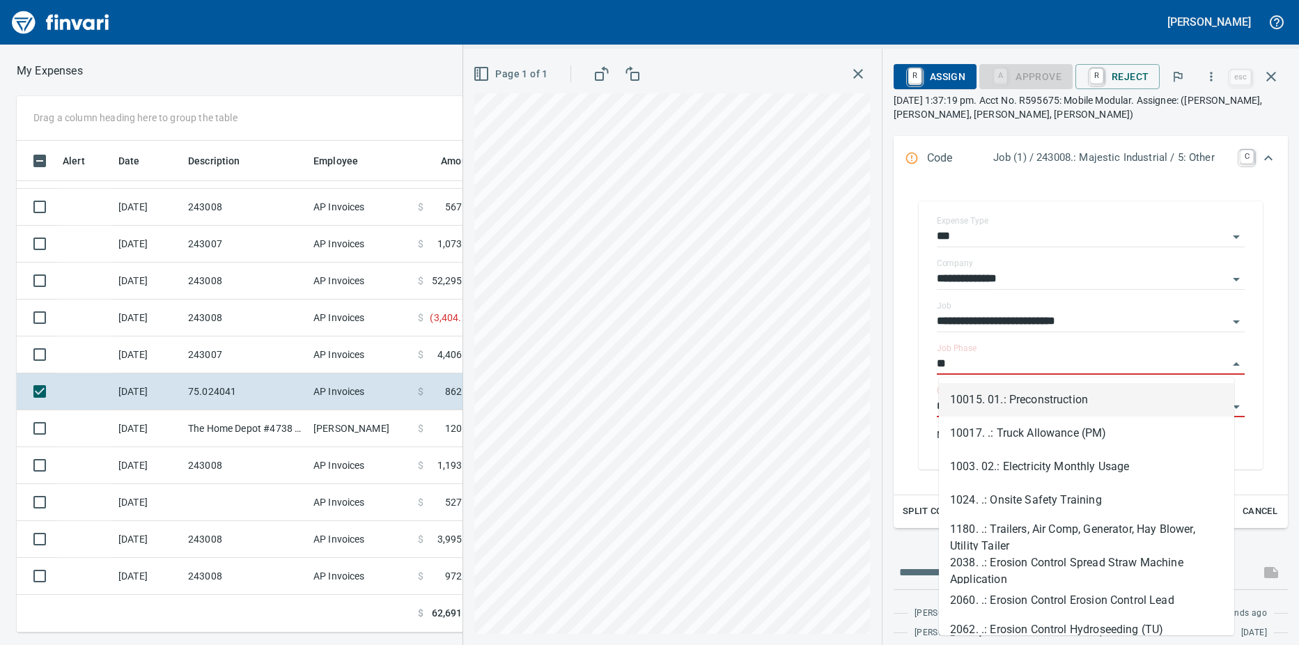
type input "*"
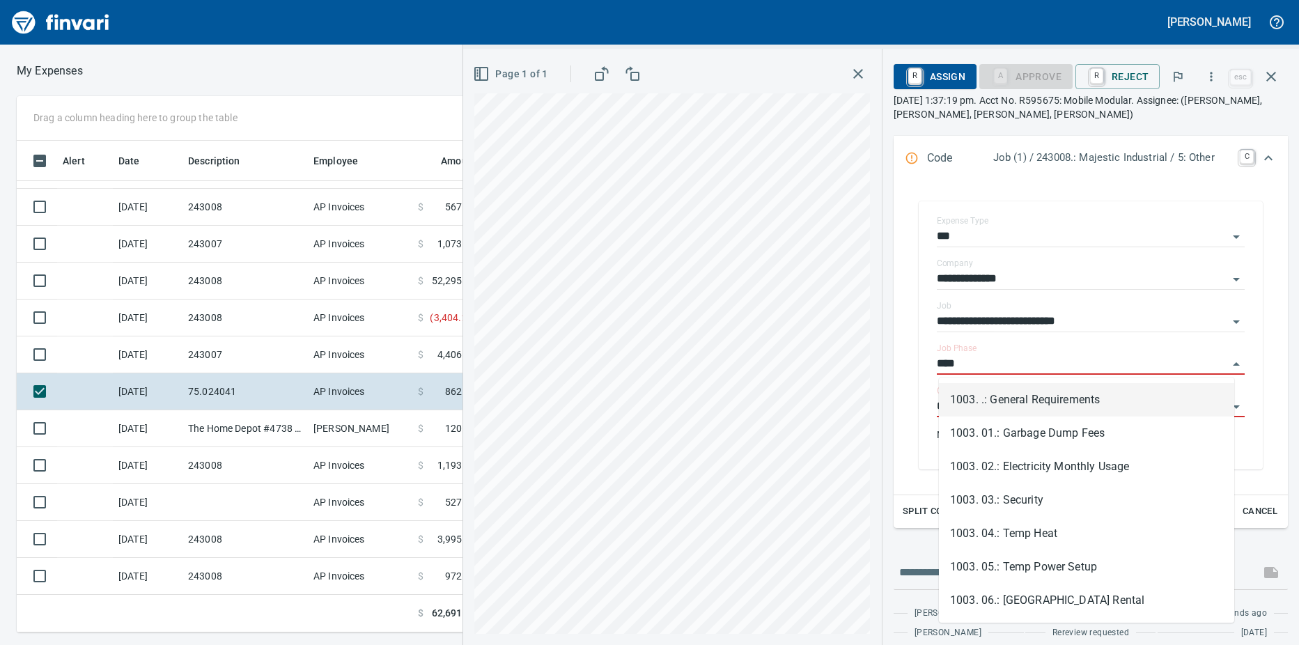
click at [1037, 405] on li "1003. .: General Requirements" at bounding box center [1086, 399] width 295 height 33
type input "**********"
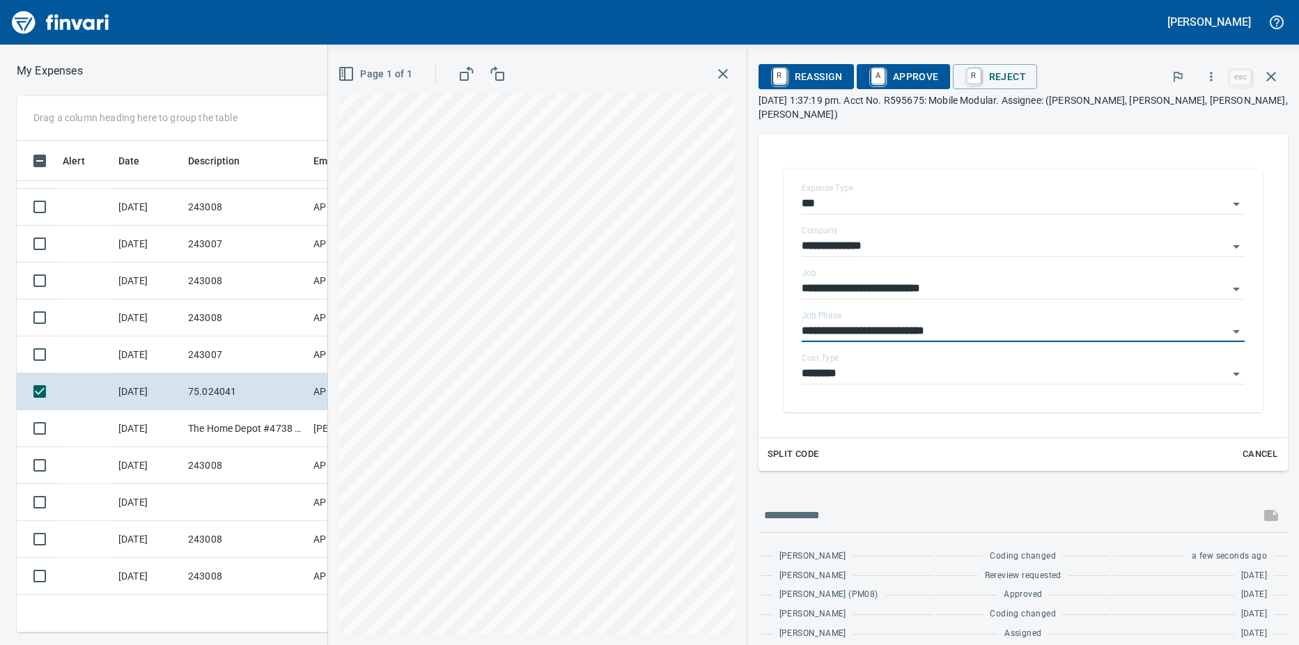
scroll to position [260, 0]
